Goal: Information Seeking & Learning: Obtain resource

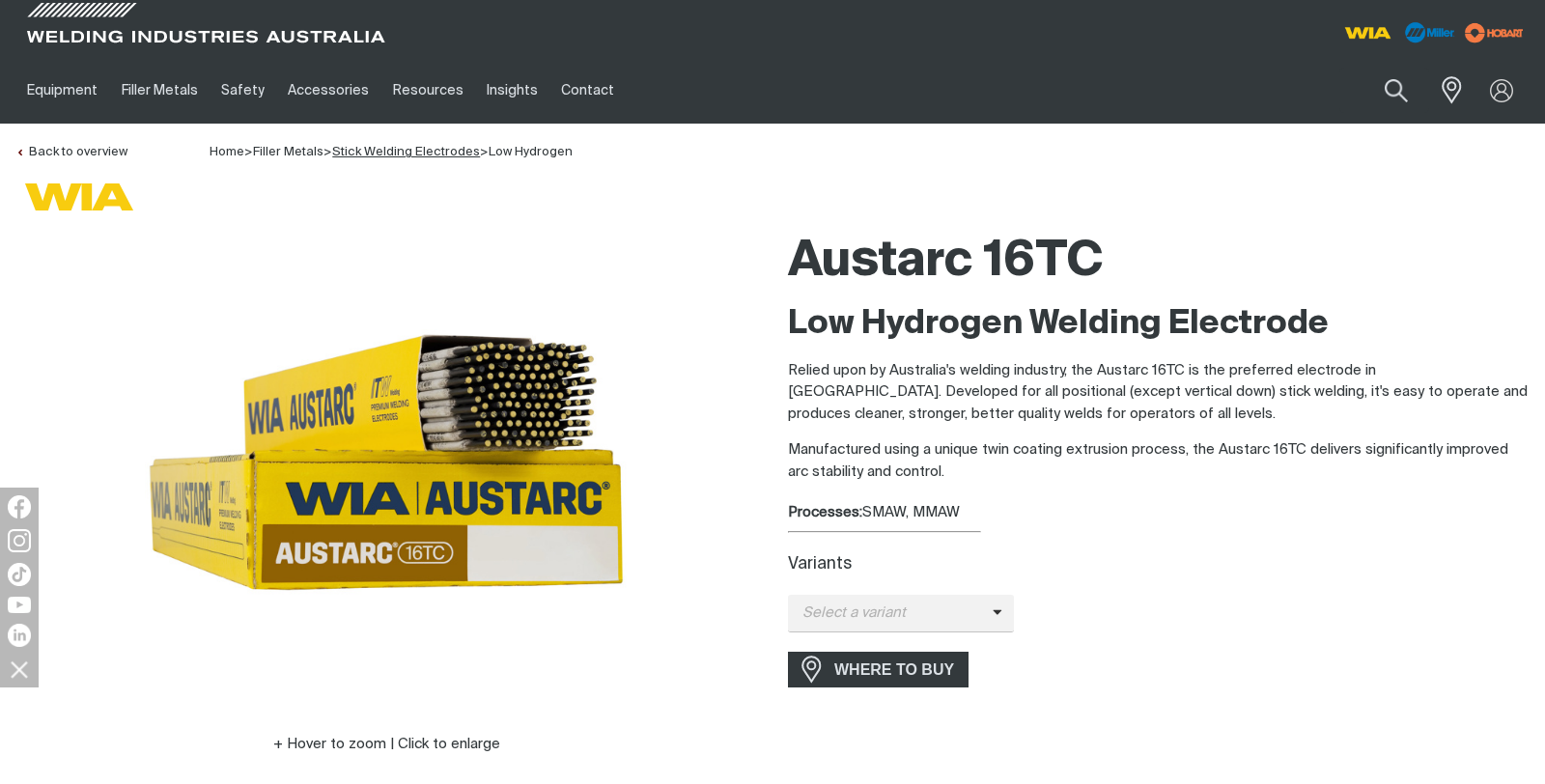
click at [387, 153] on link "Stick Welding Electrodes" at bounding box center [406, 152] width 148 height 13
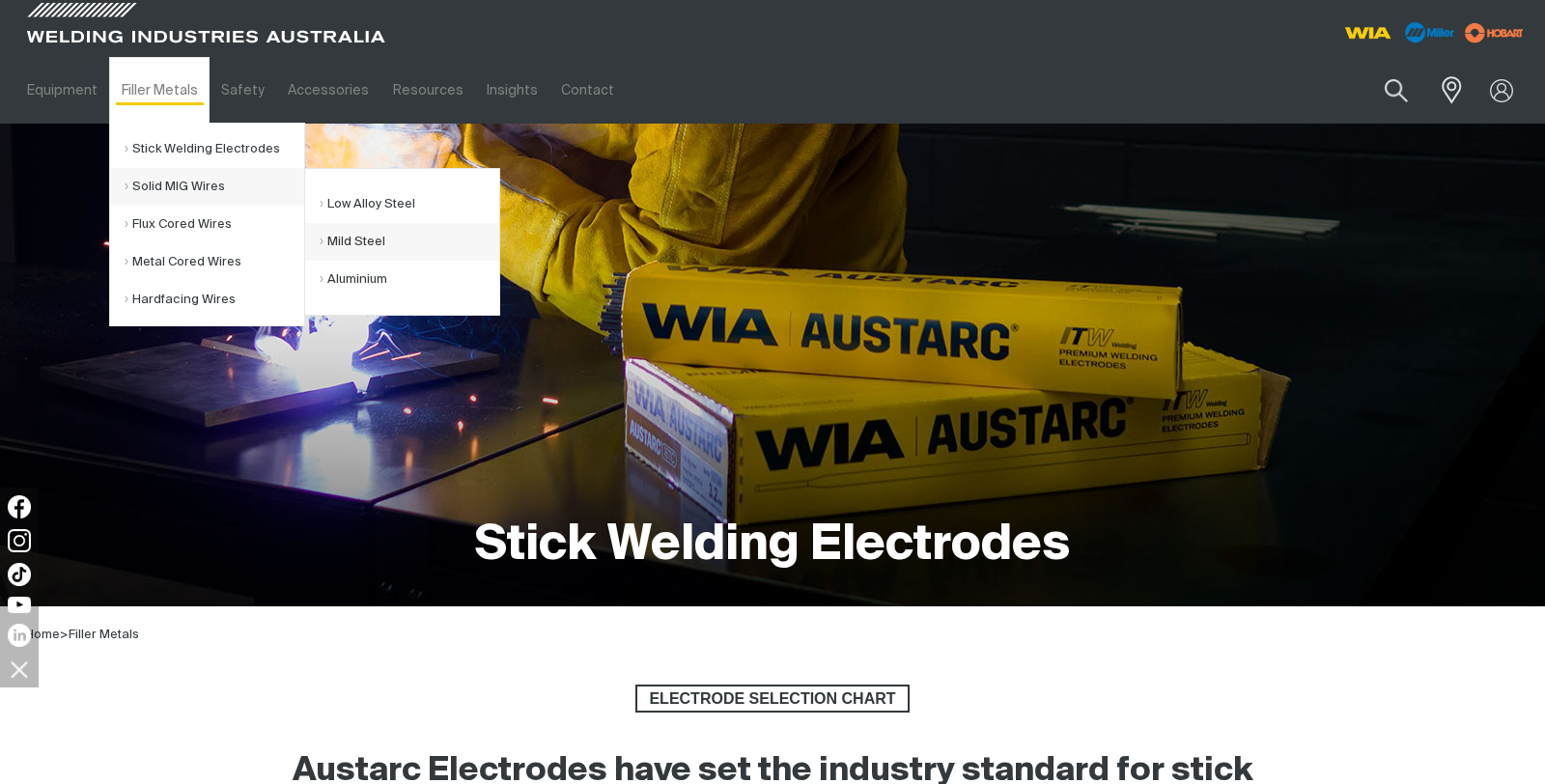
click at [361, 246] on link "Mild Steel" at bounding box center [409, 241] width 180 height 38
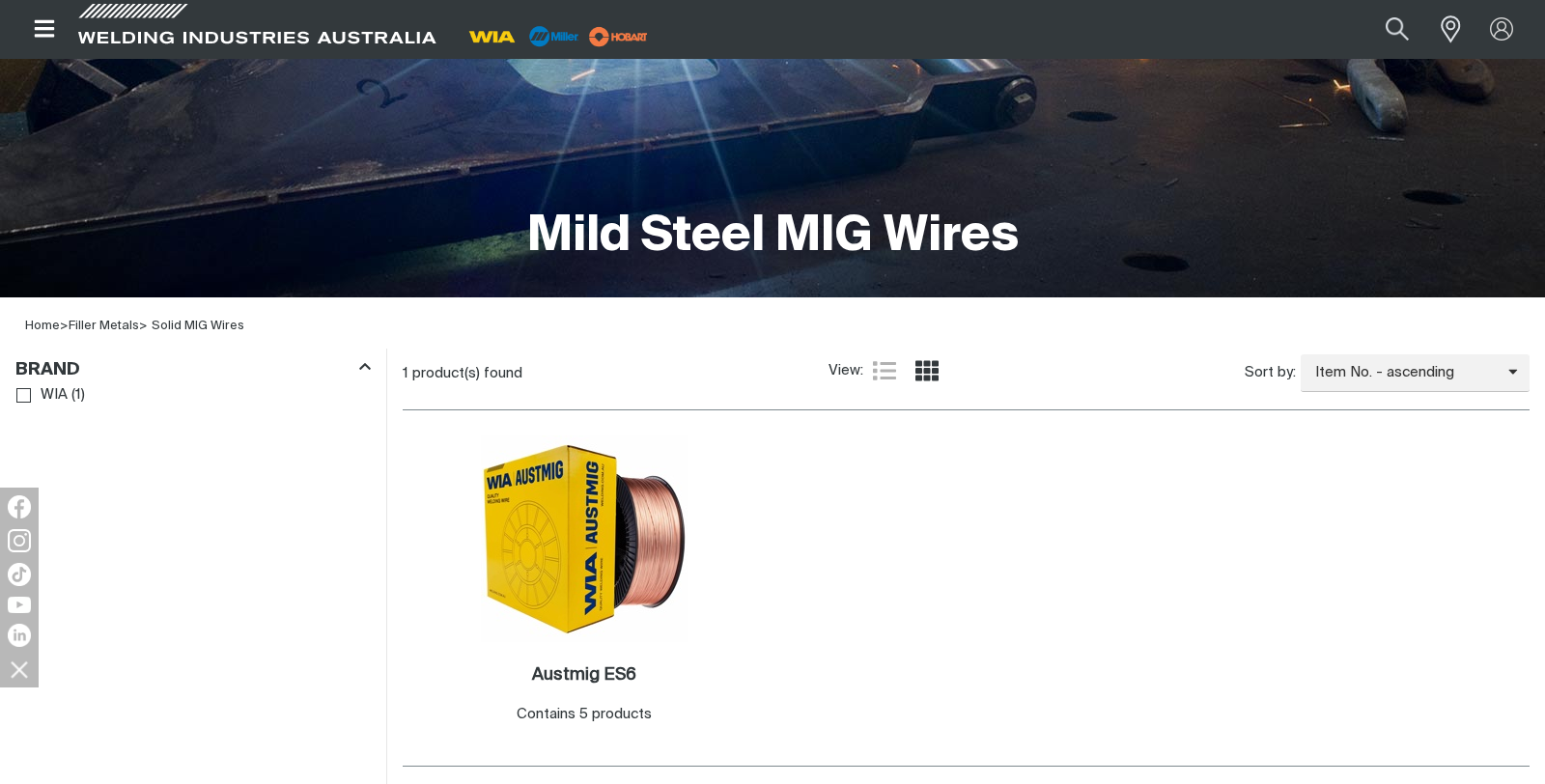
scroll to position [415, 0]
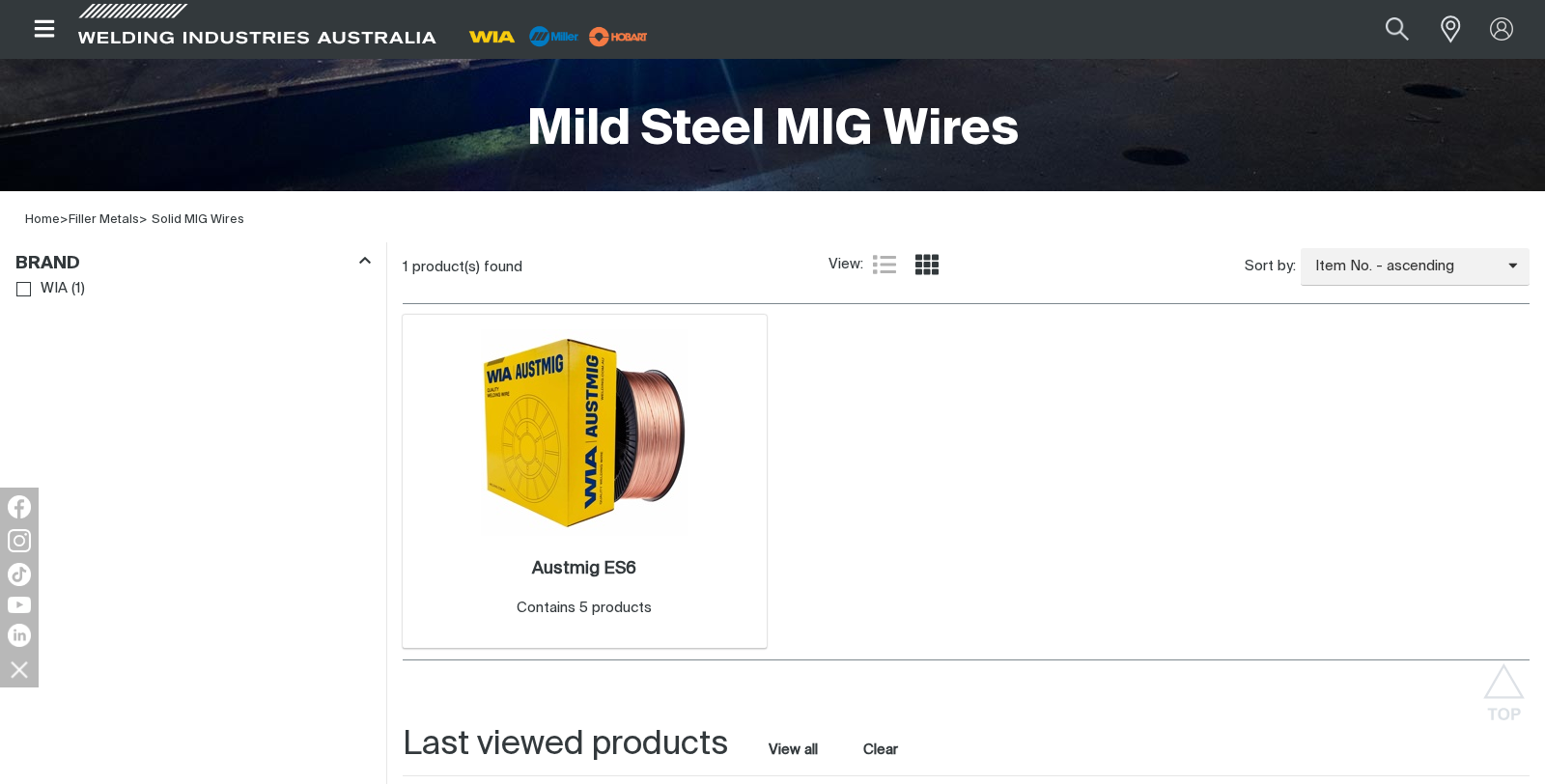
click at [645, 397] on img at bounding box center [585, 432] width 207 height 207
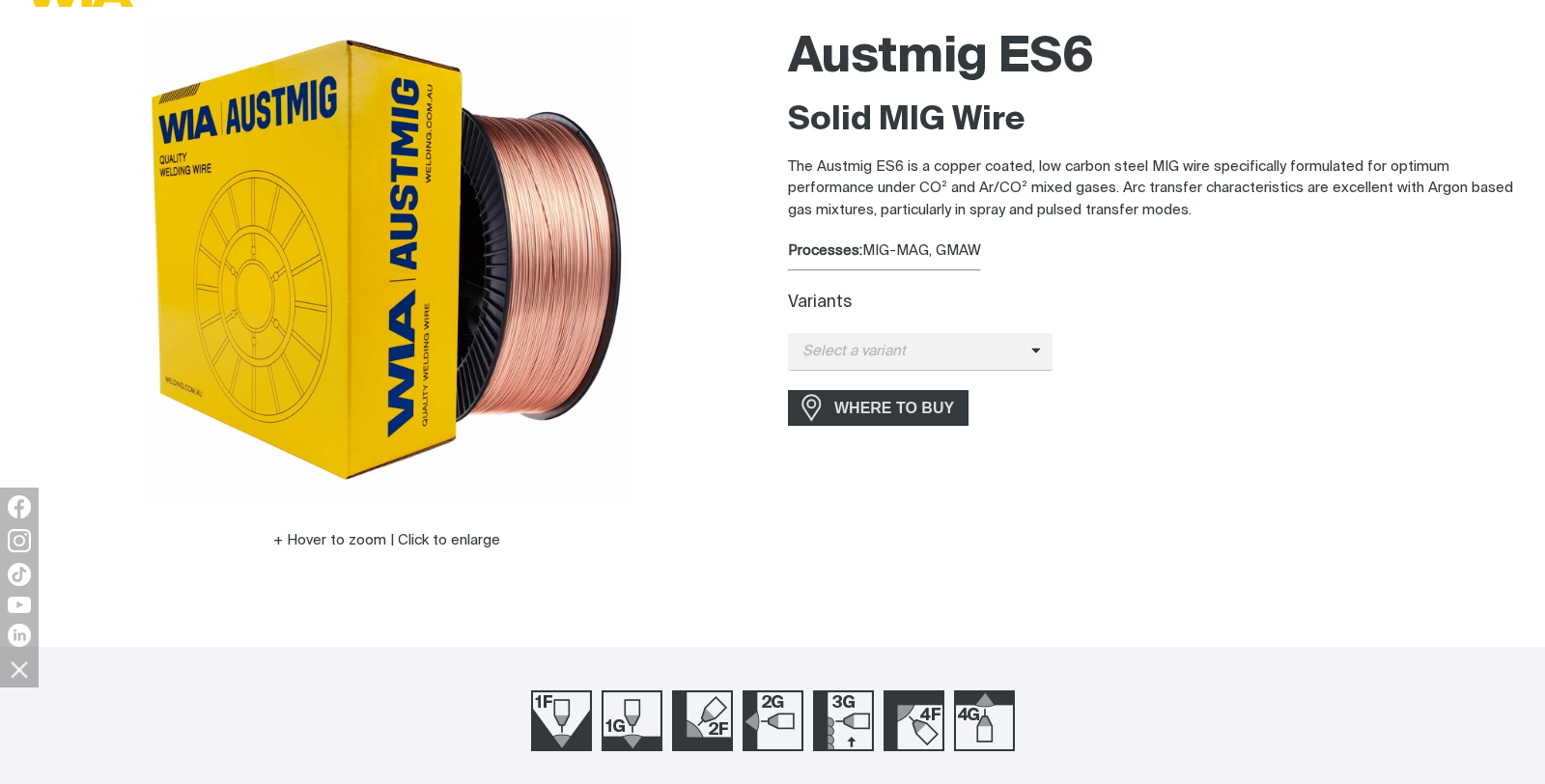
scroll to position [206, 0]
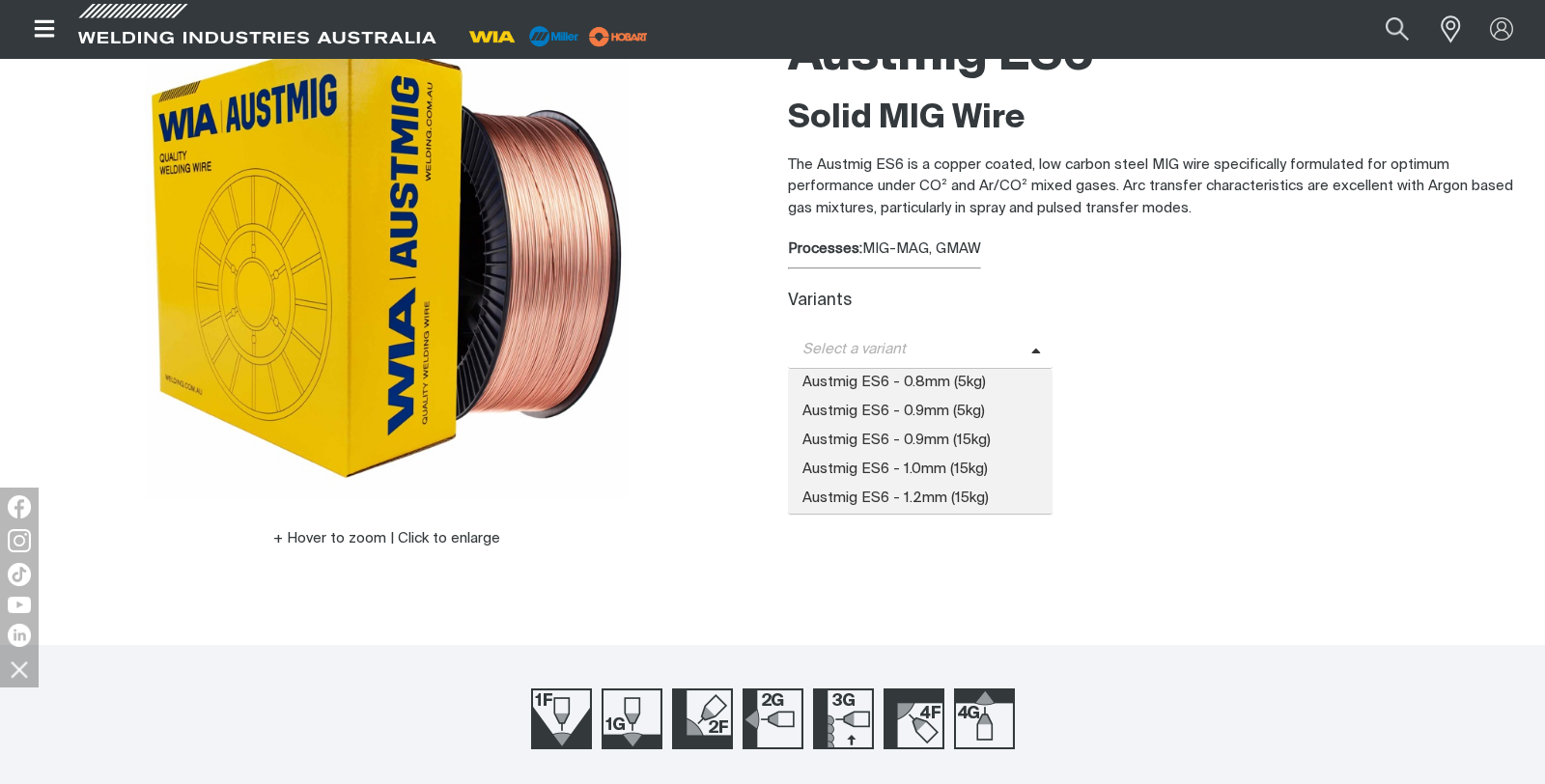
click at [918, 351] on span "Select a variant" at bounding box center [909, 350] width 244 height 22
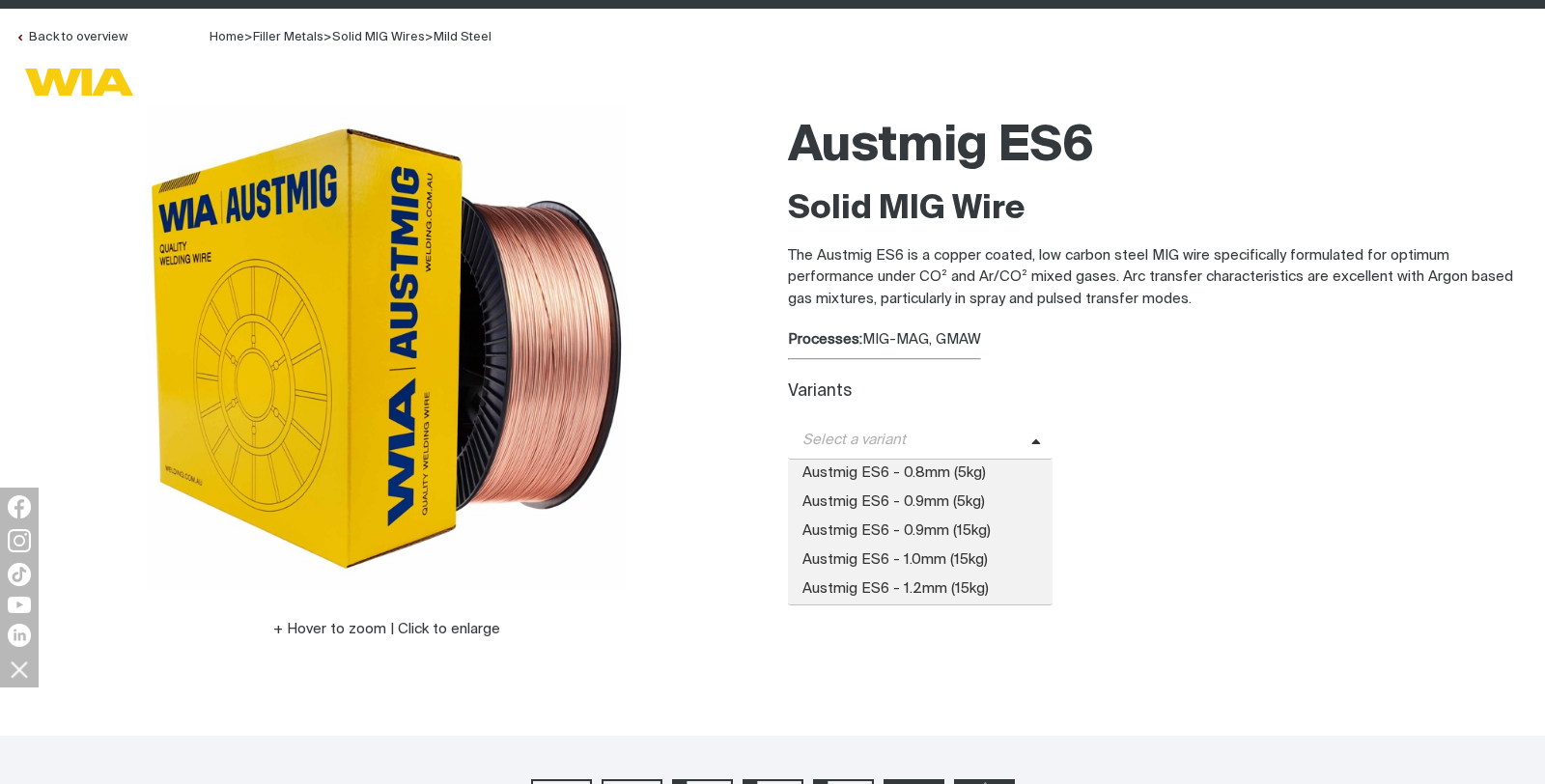
scroll to position [0, 0]
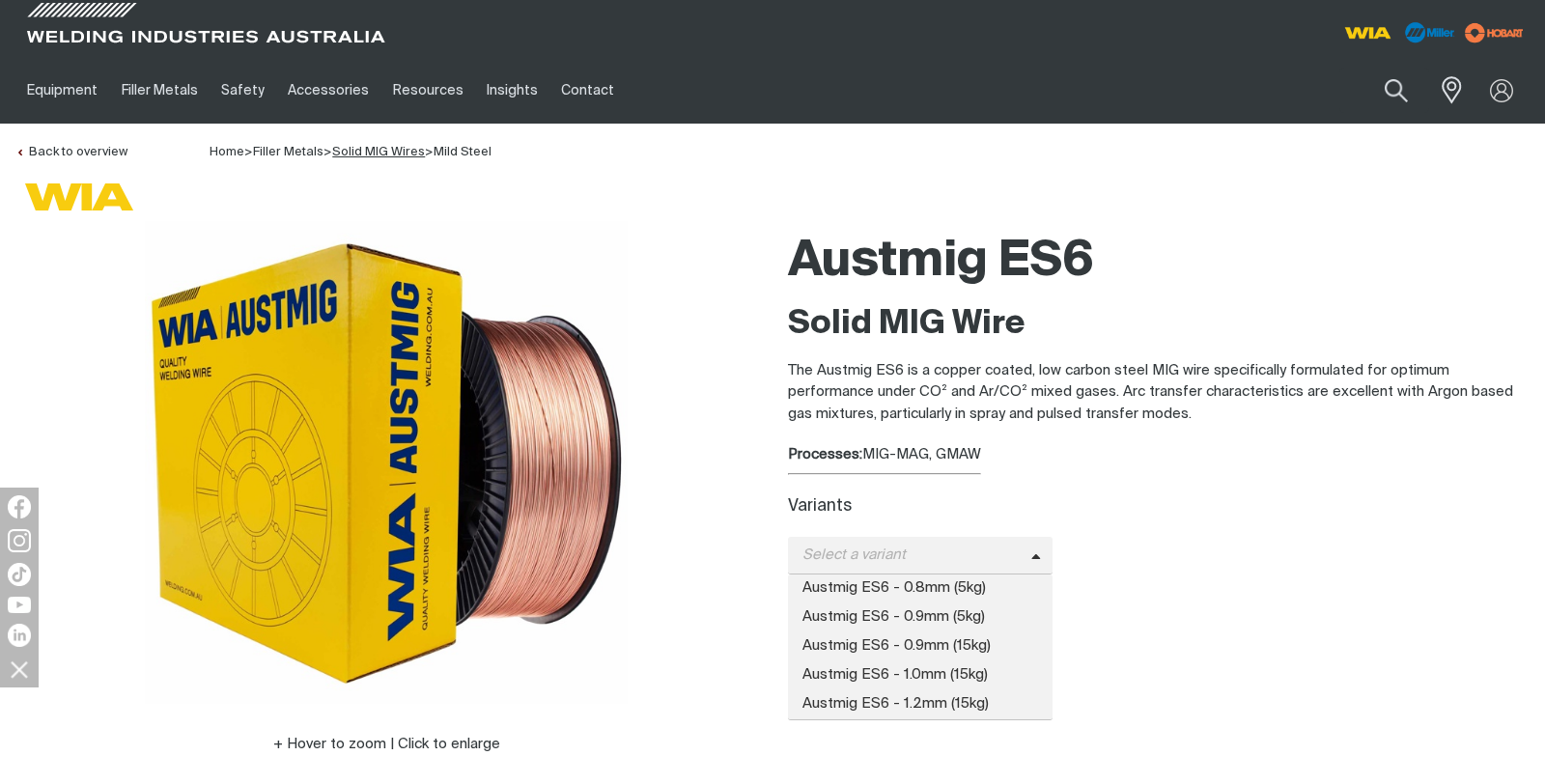
click at [376, 152] on link "Solid MIG Wires" at bounding box center [378, 152] width 92 height 13
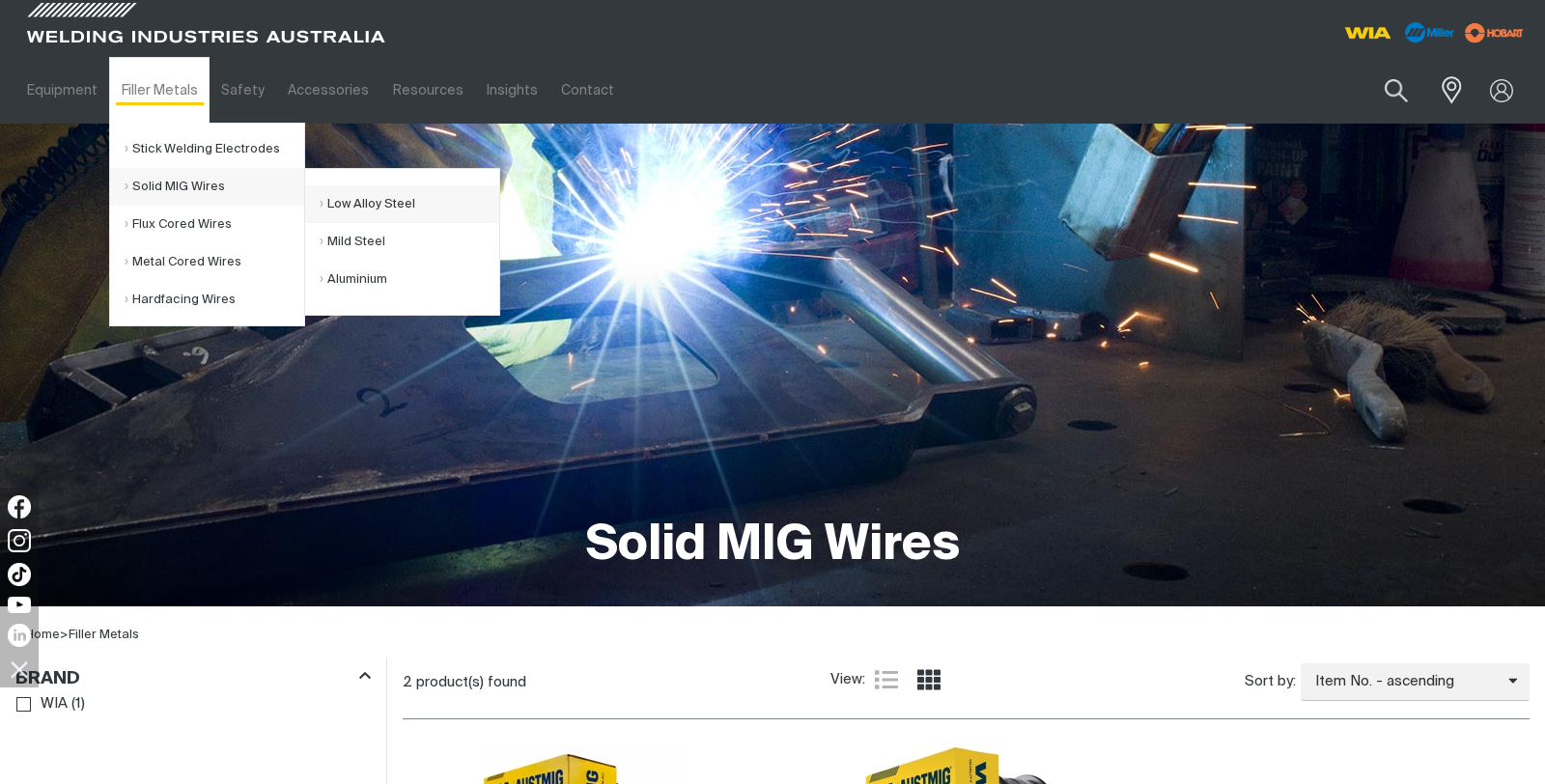
click at [366, 208] on link "Low Alloy Steel" at bounding box center [409, 204] width 180 height 38
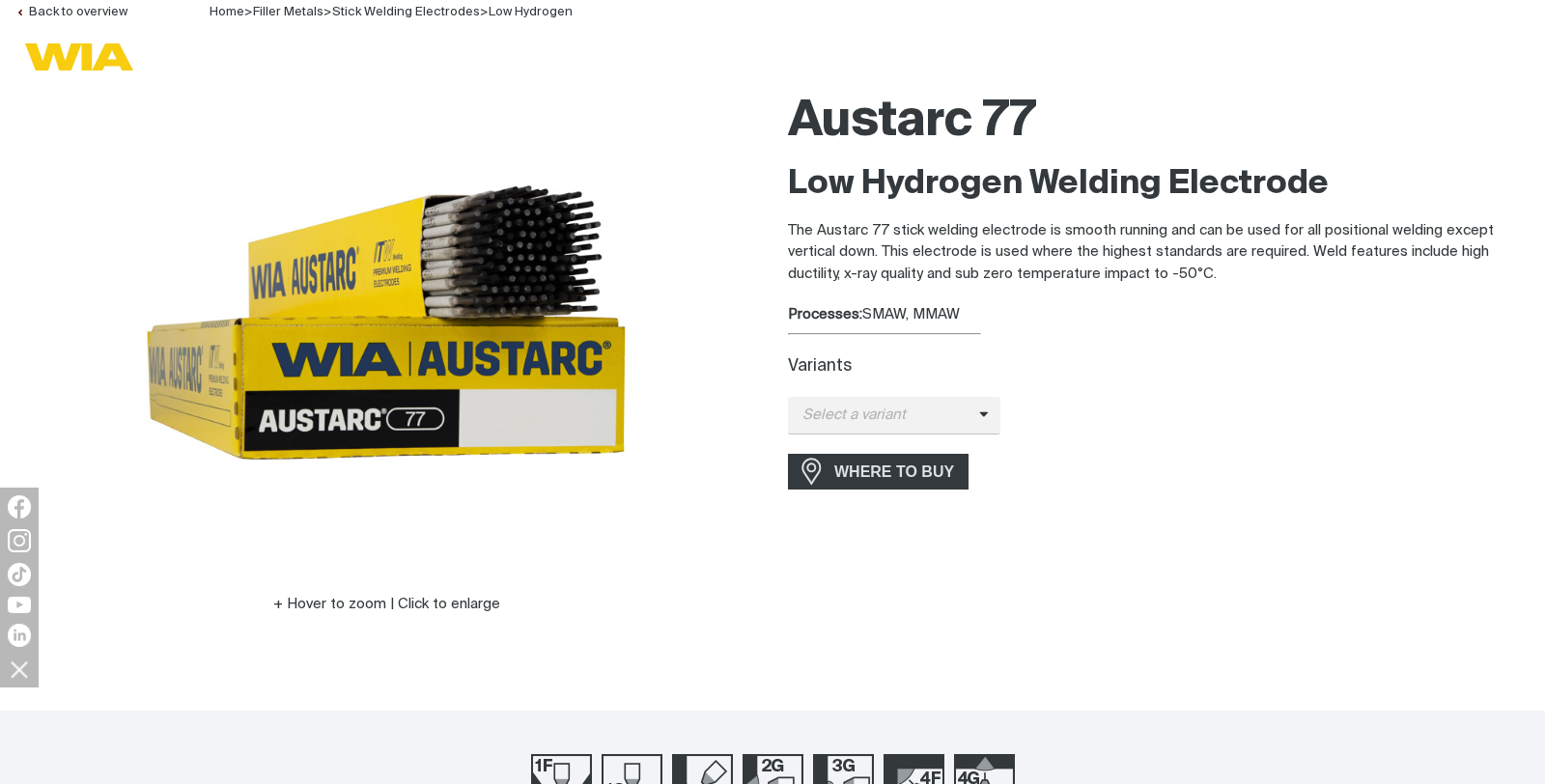
scroll to position [161, 0]
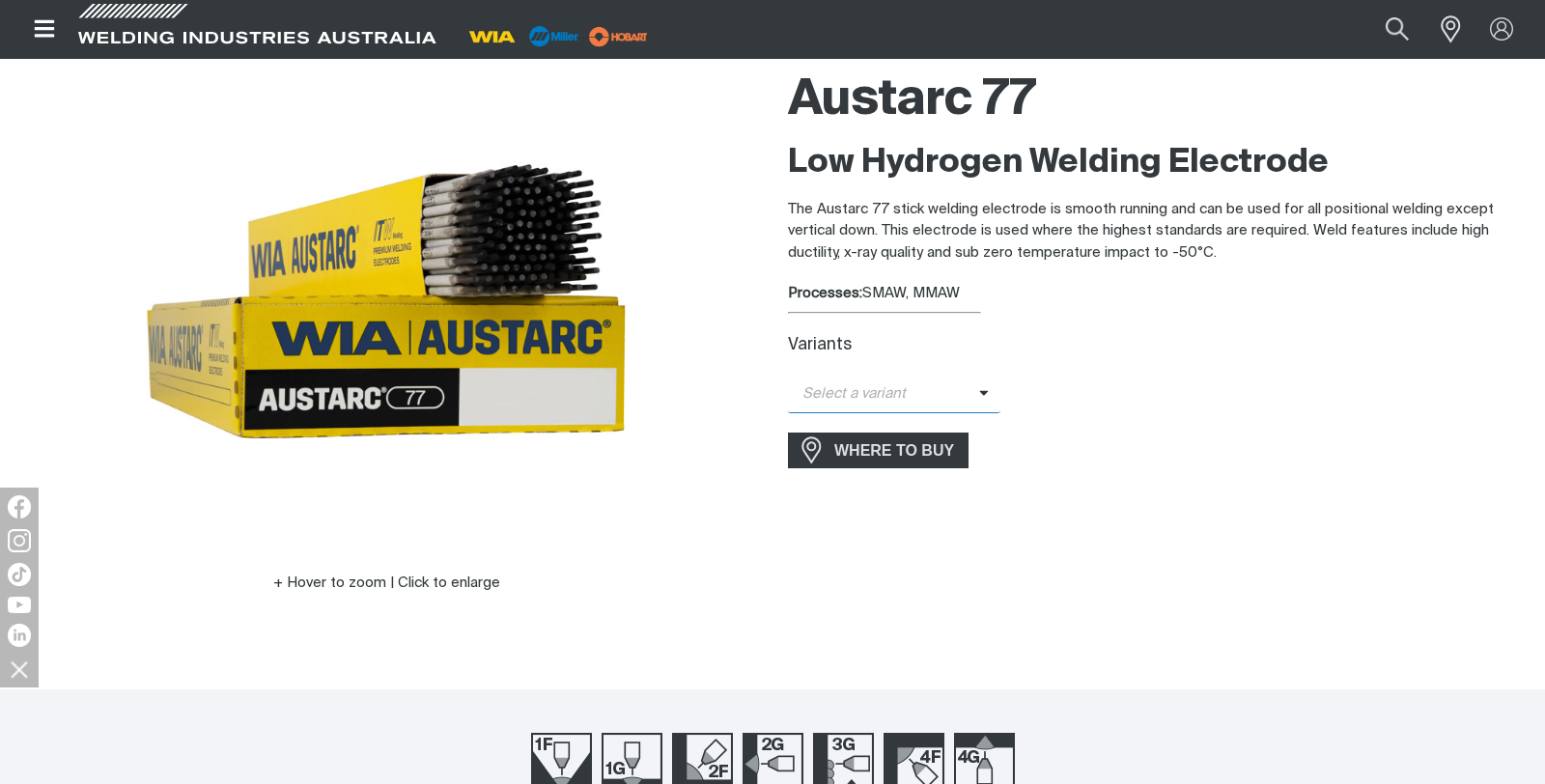
click at [913, 395] on span "Select a variant" at bounding box center [883, 394] width 191 height 22
click at [914, 491] on span "Austarc 77 – 4.0mm" at bounding box center [894, 485] width 213 height 29
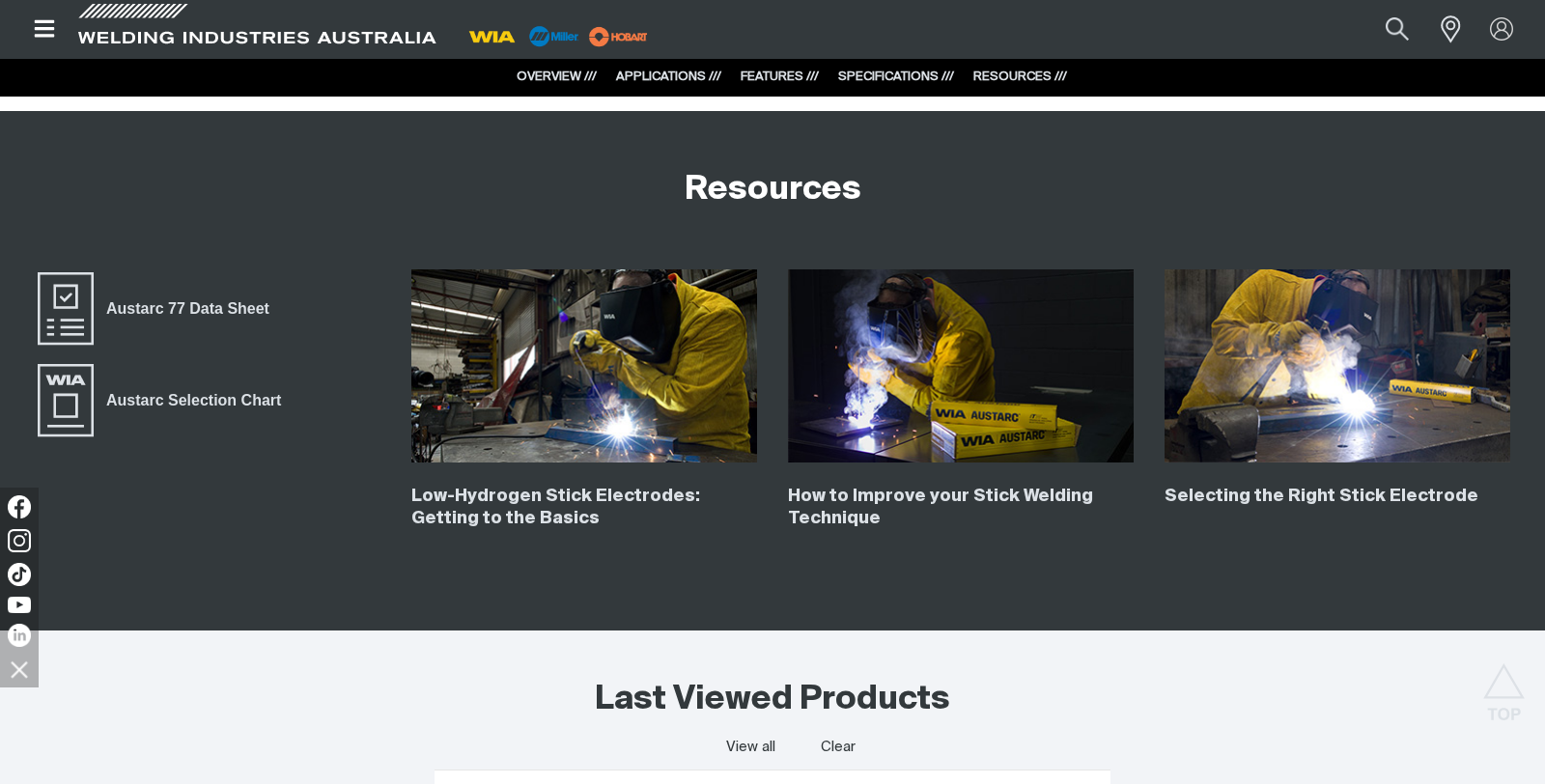
scroll to position [3387, 0]
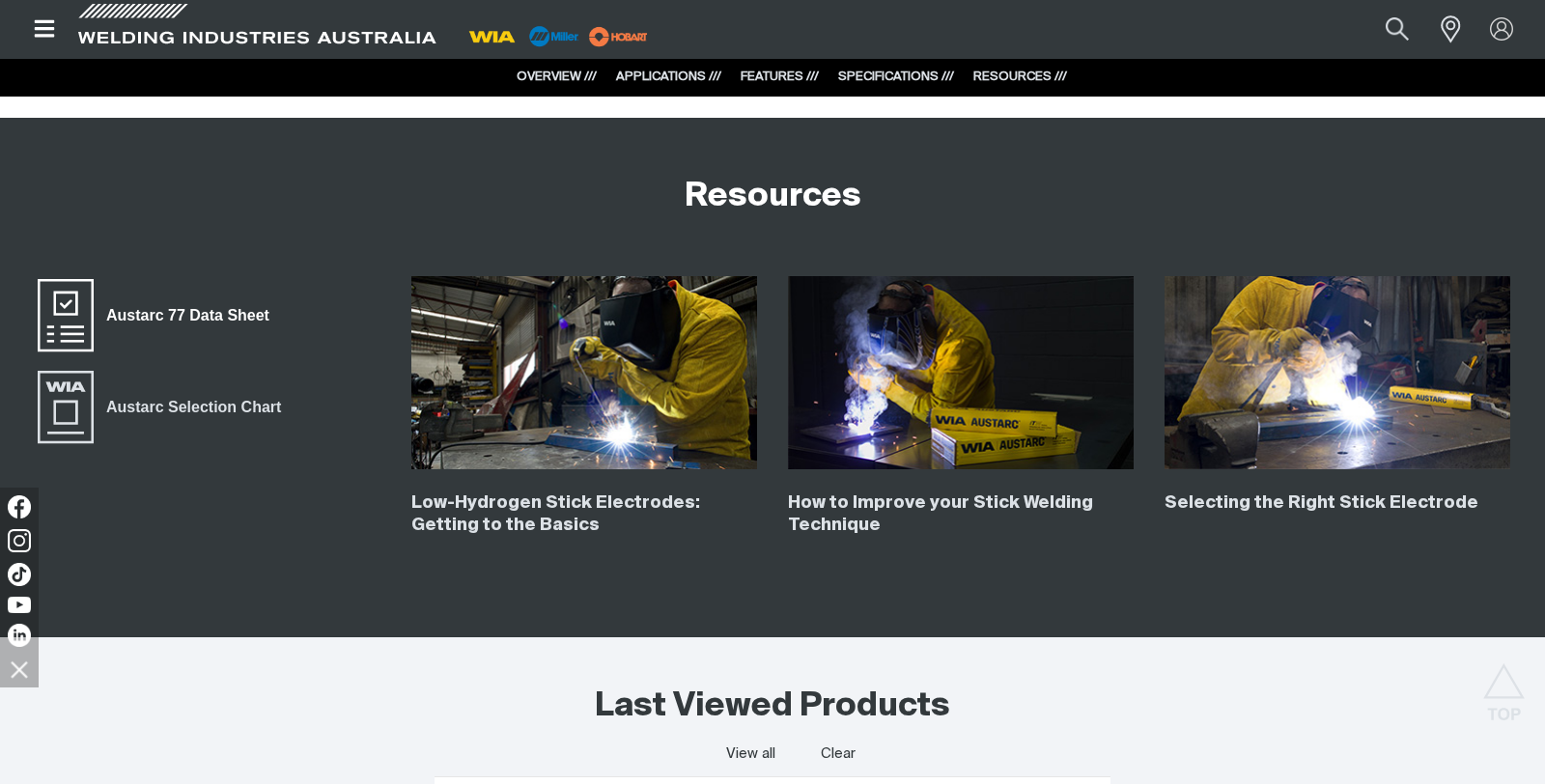
click at [221, 314] on span "Austarc 77 Data Sheet" at bounding box center [187, 315] width 188 height 25
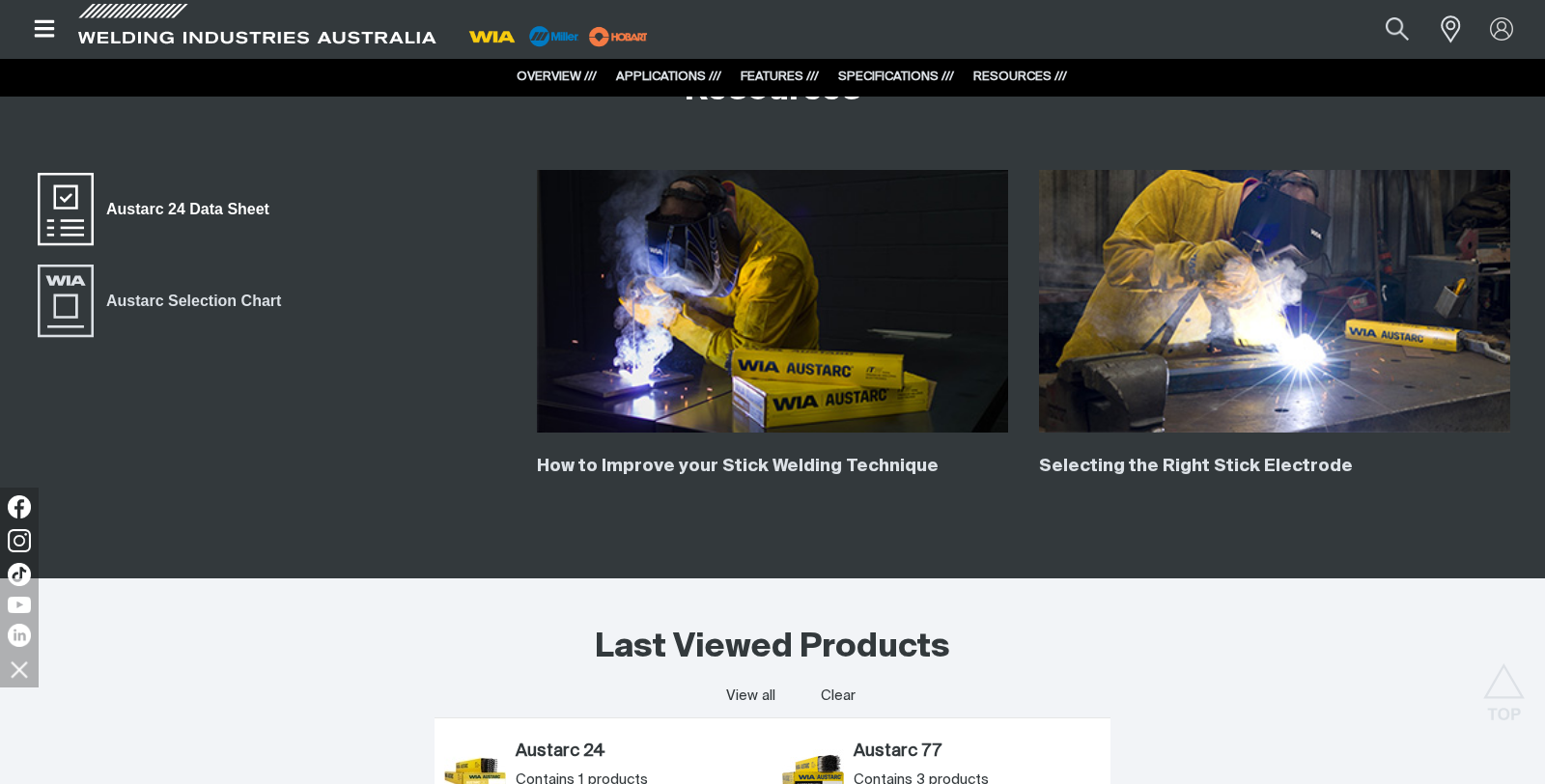
scroll to position [3496, 0]
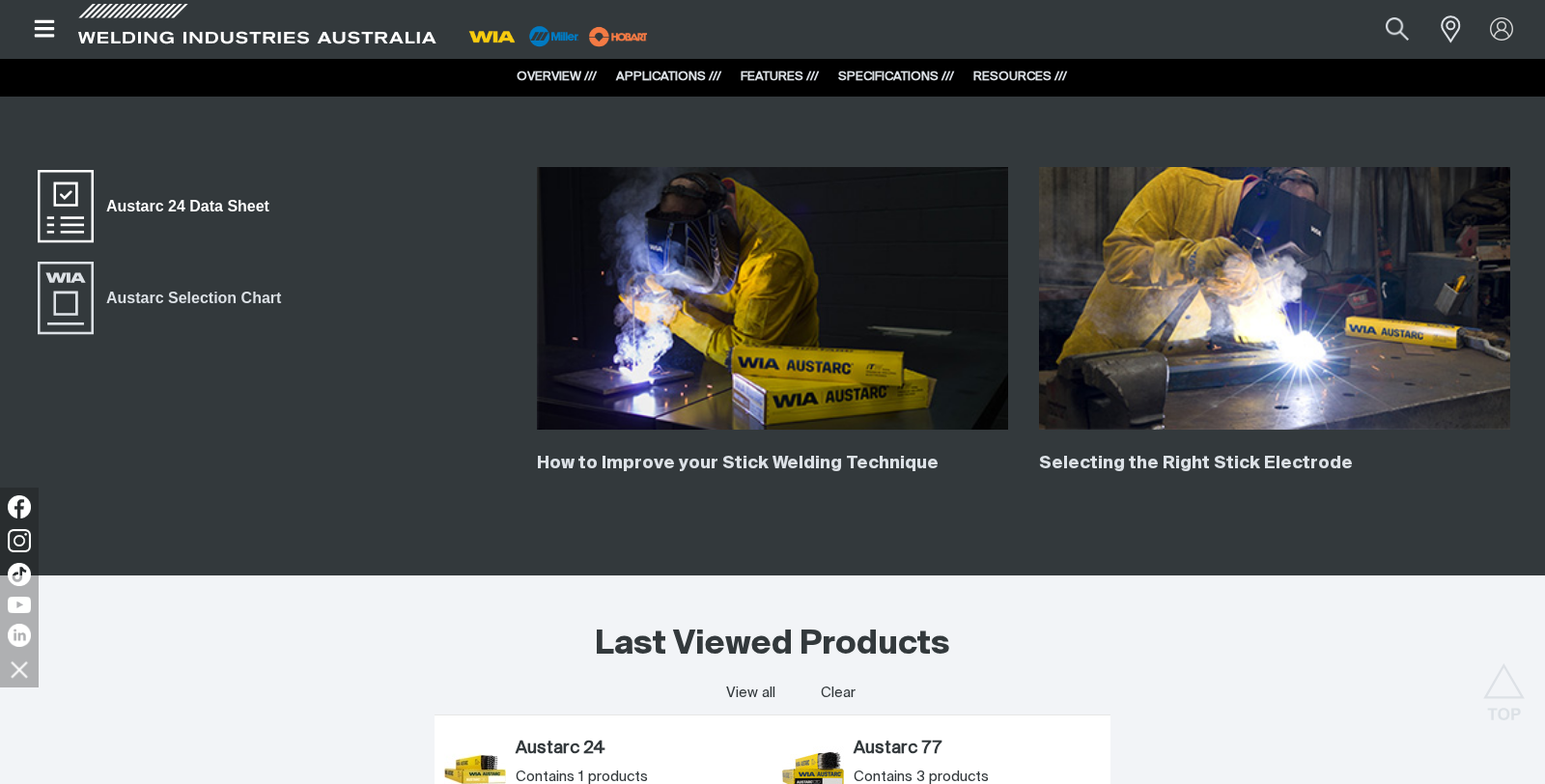
click at [171, 210] on span "Austarc 24 Data Sheet" at bounding box center [187, 206] width 188 height 25
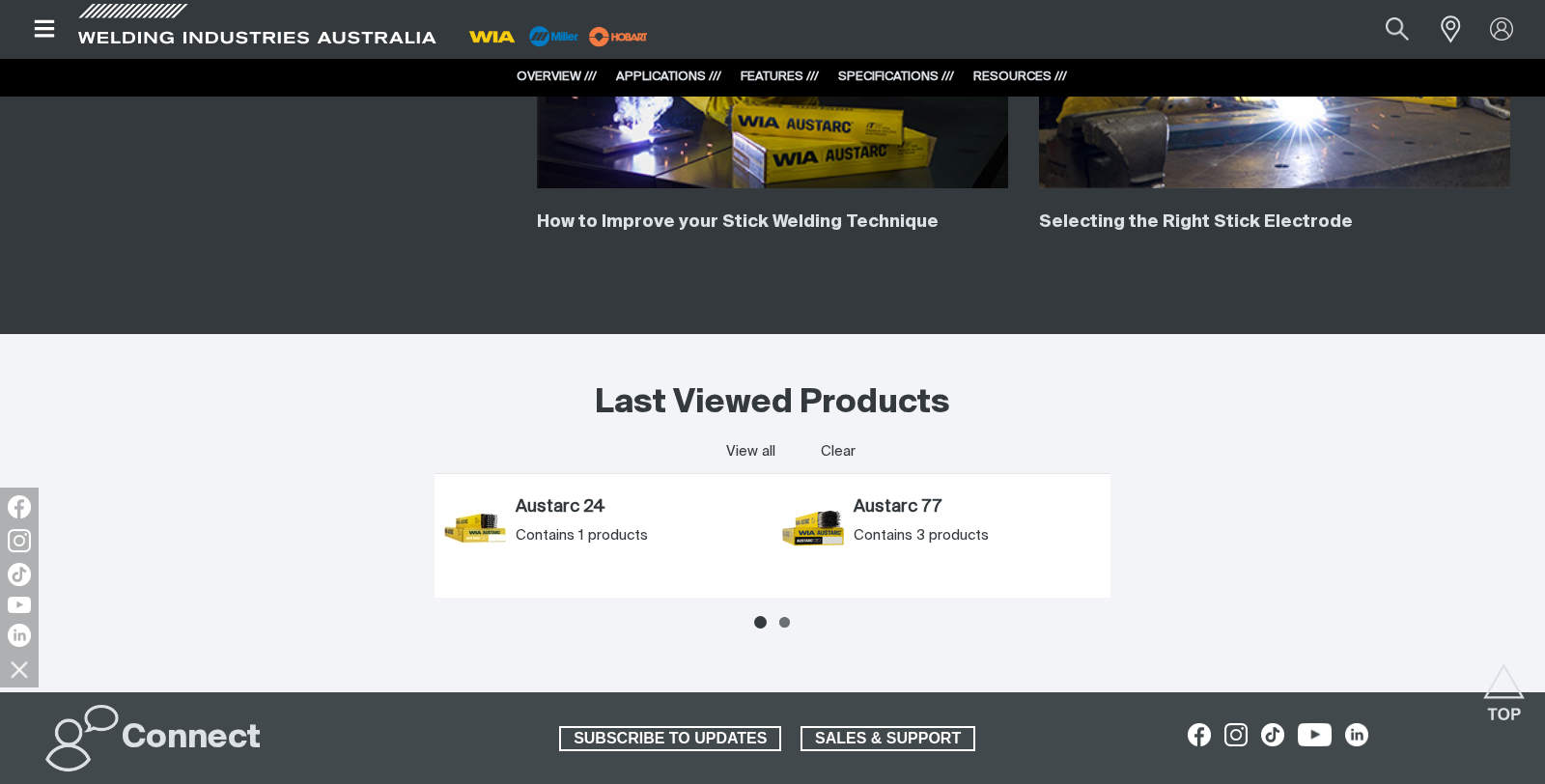
scroll to position [3718, 0]
